Goal: Task Accomplishment & Management: Use online tool/utility

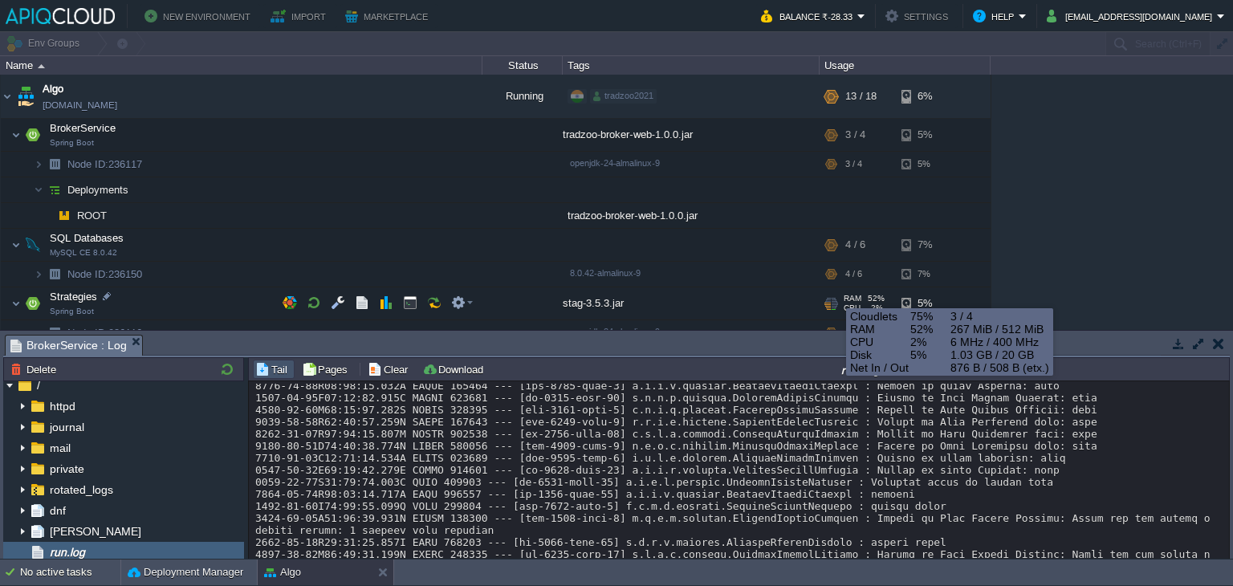
scroll to position [167, 0]
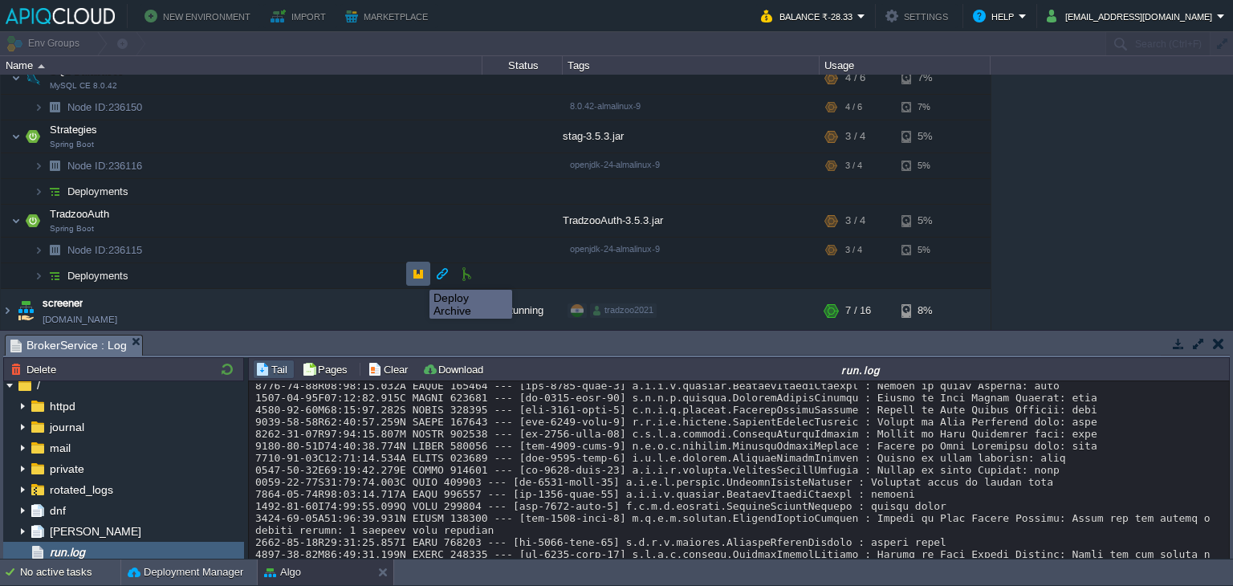
click at [417, 275] on button "button" at bounding box center [418, 274] width 14 height 14
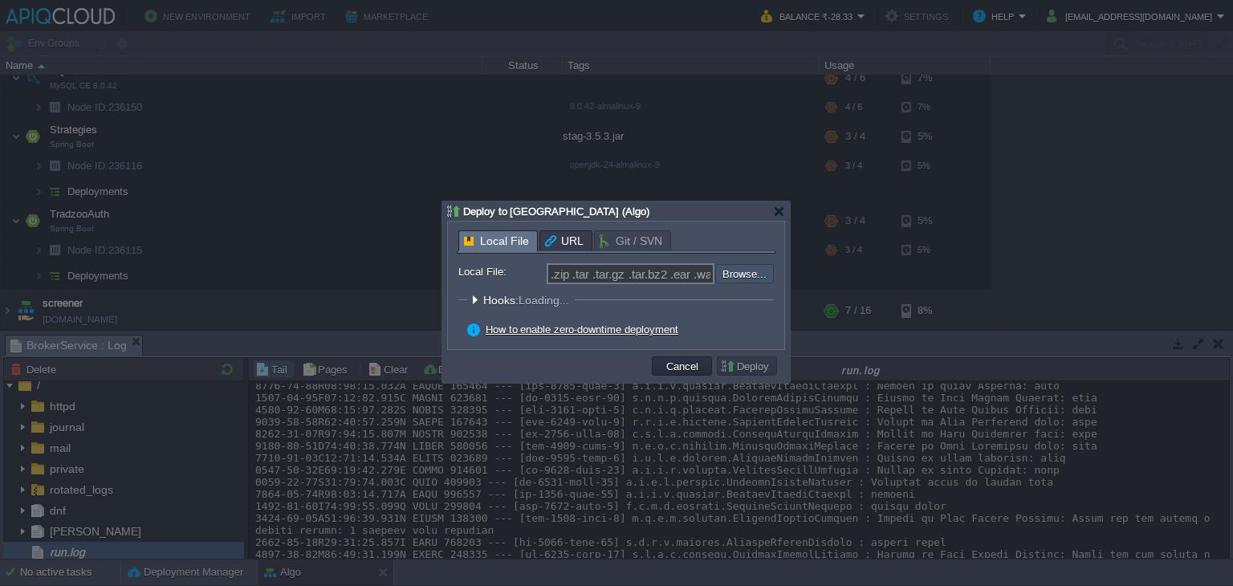
click at [739, 277] on input "file" at bounding box center [672, 273] width 203 height 19
type input "C:\fakepath\TradzooAuth-3.5.3.jar"
type input "TradzooAuth-3.5.3.jar"
click at [742, 364] on button "Deploy" at bounding box center [747, 366] width 54 height 14
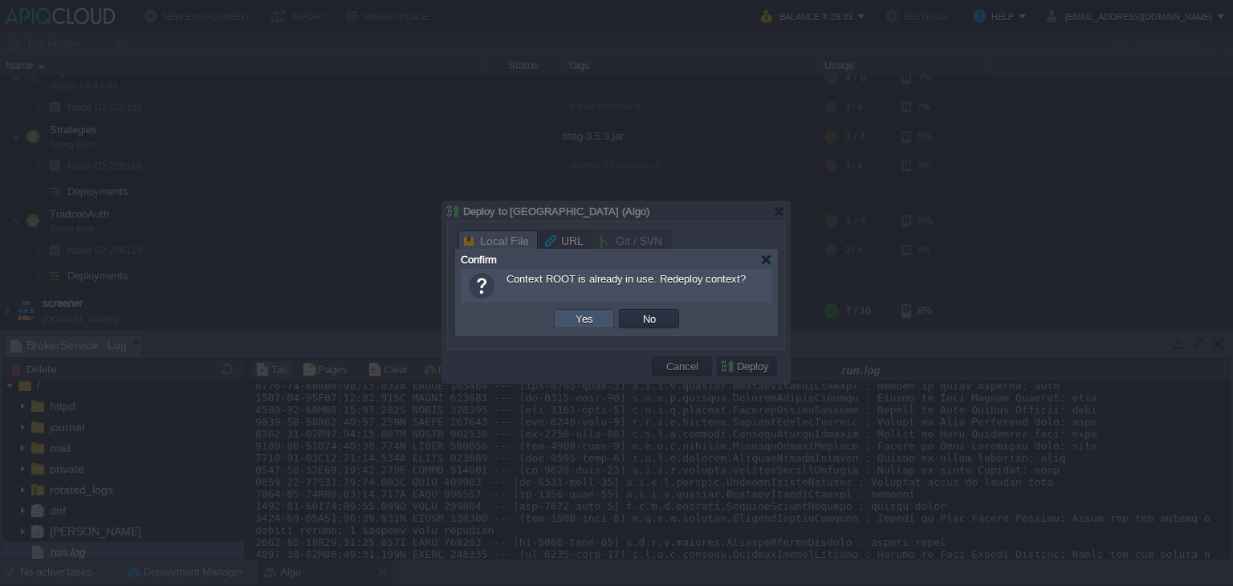
click at [593, 320] on button "Yes" at bounding box center [584, 319] width 27 height 14
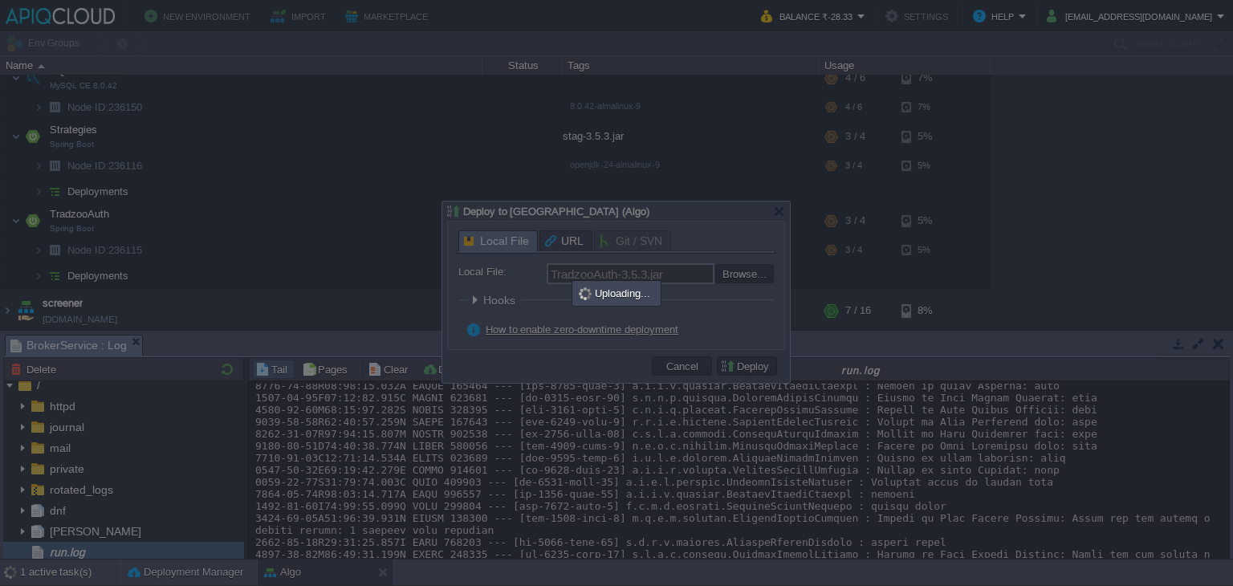
click at [1105, 261] on div at bounding box center [616, 293] width 1233 height 586
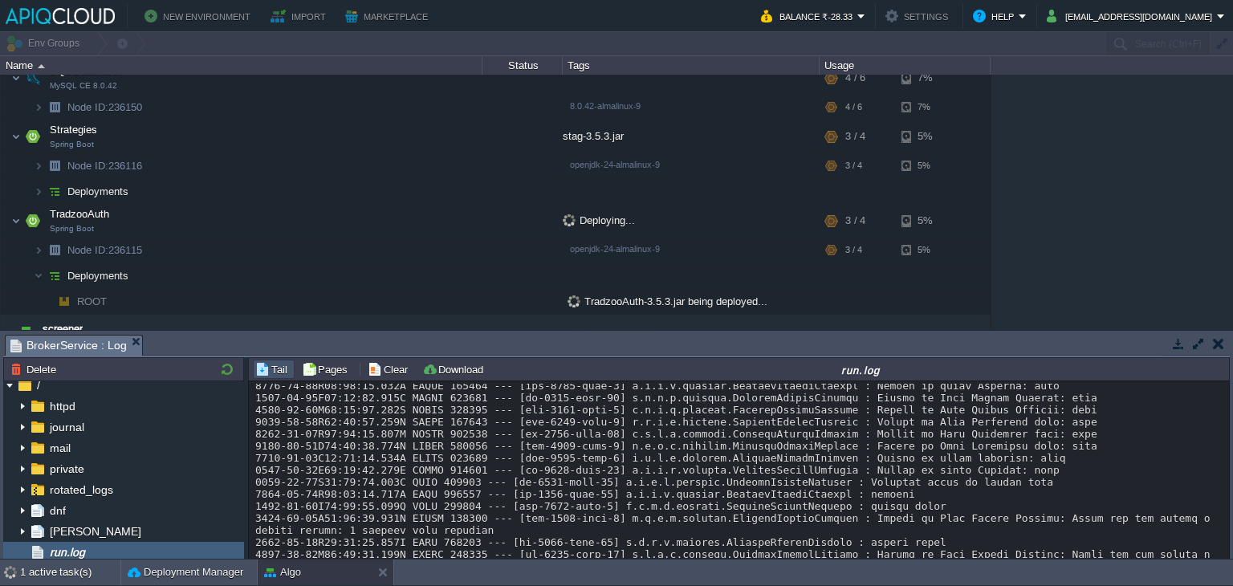
scroll to position [872, 0]
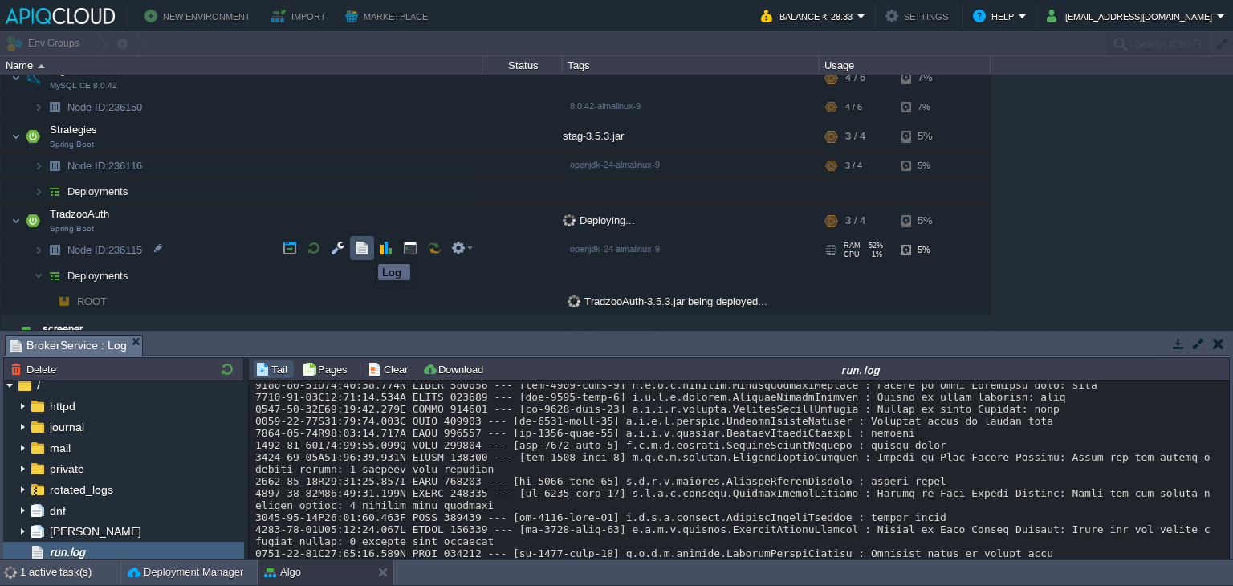
click at [366, 250] on button "button" at bounding box center [362, 248] width 14 height 14
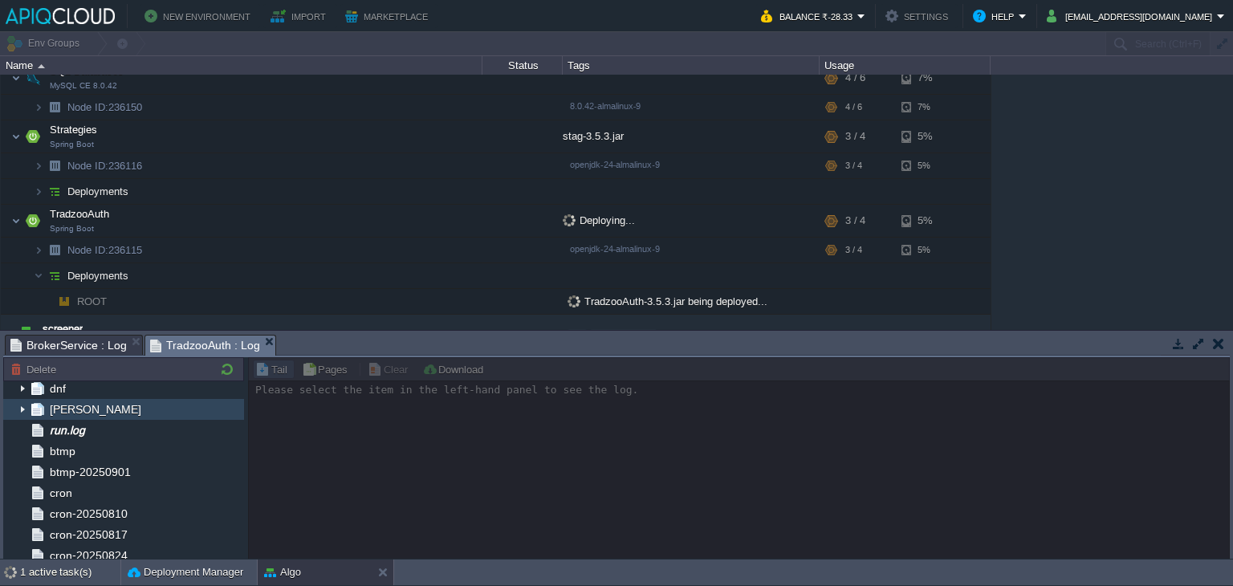
scroll to position [131, 0]
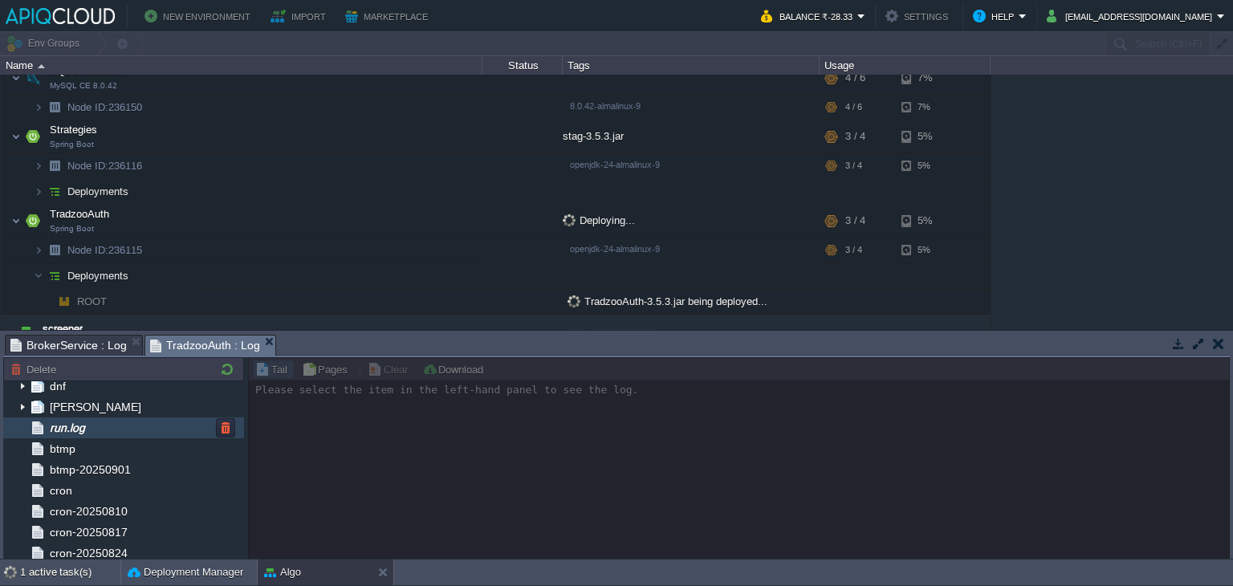
click at [94, 427] on div "run.log" at bounding box center [123, 427] width 241 height 21
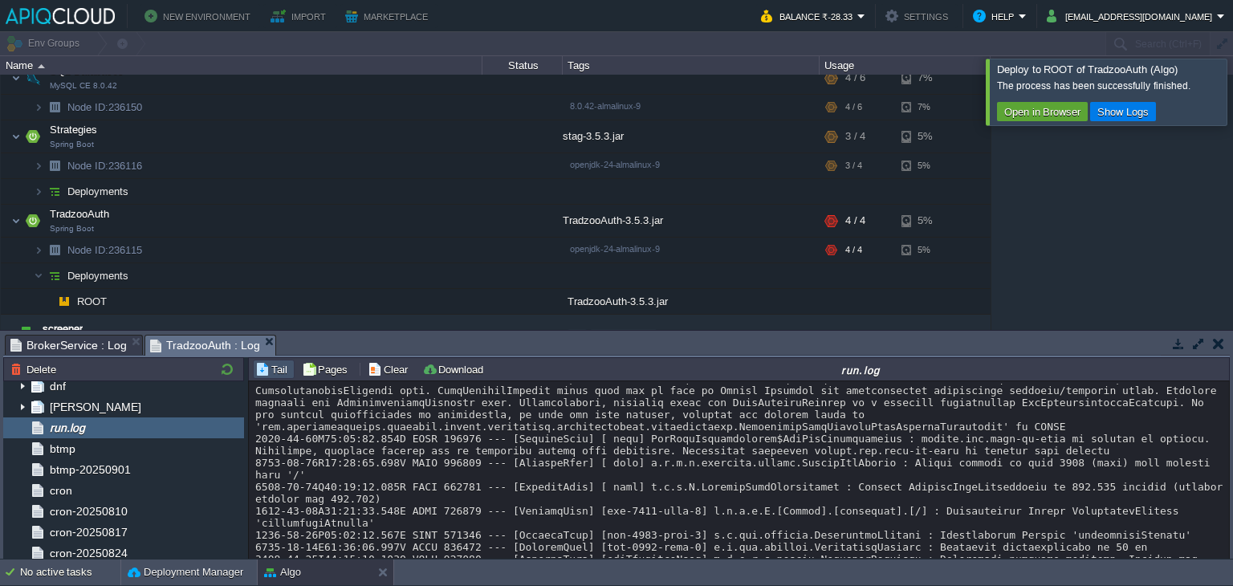
scroll to position [6937, 0]
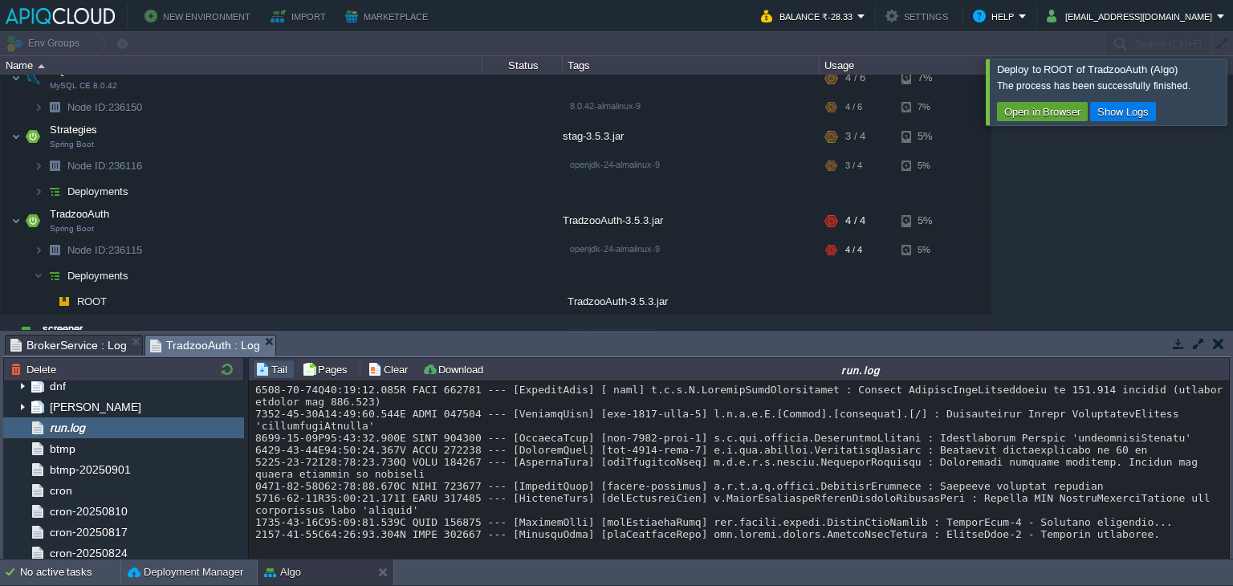
click at [1232, 79] on div at bounding box center [1252, 92] width 0 height 66
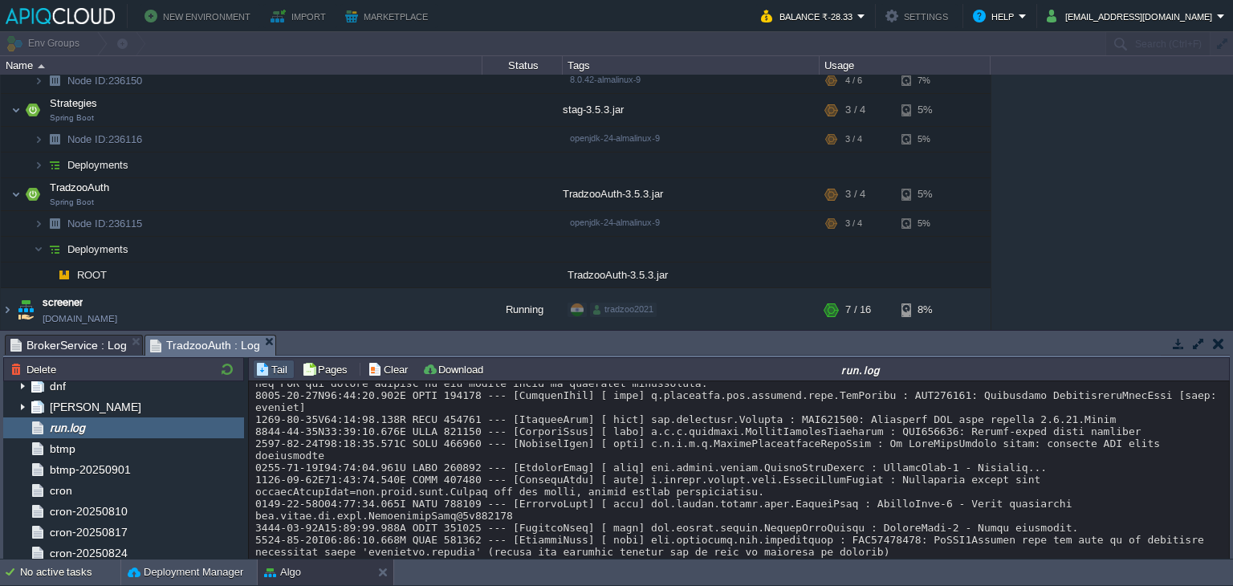
scroll to position [7438, 0]
